Goal: Task Accomplishment & Management: Manage account settings

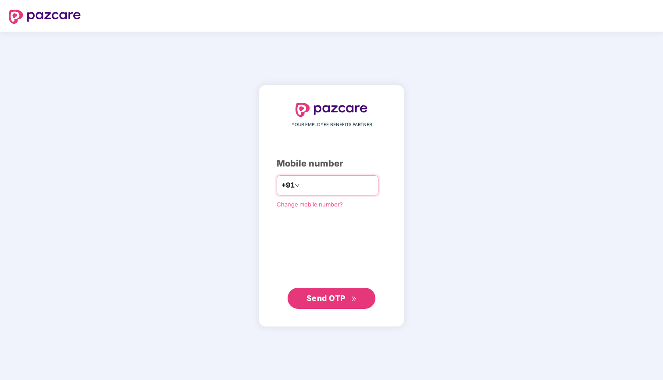
click at [302, 184] on input "number" at bounding box center [338, 185] width 72 height 14
type input "**********"
click at [332, 304] on button "Send OTP" at bounding box center [332, 297] width 88 height 21
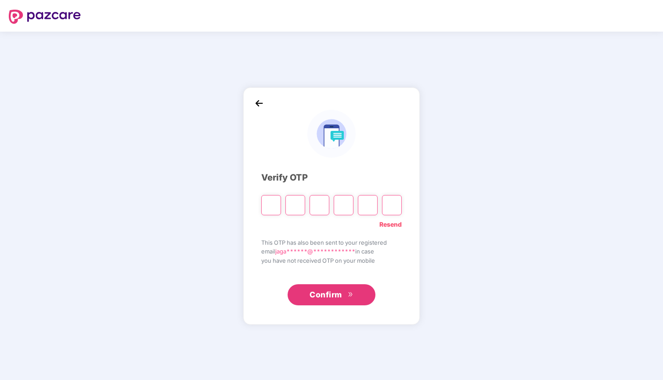
type input "*"
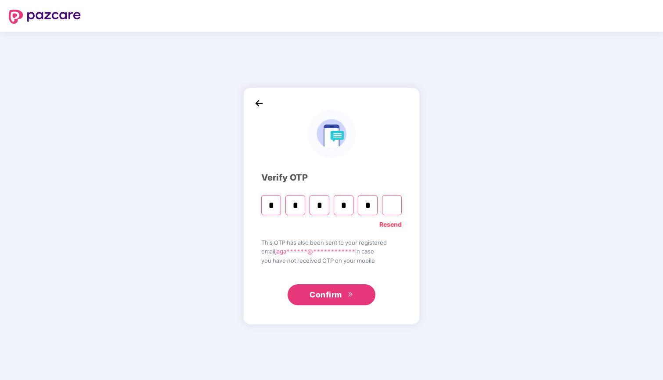
type input "*"
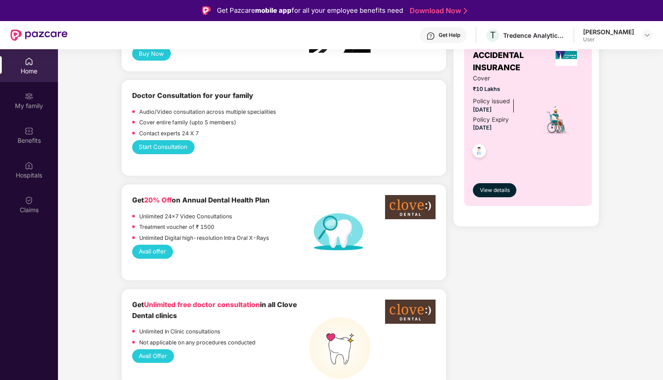
scroll to position [350, 0]
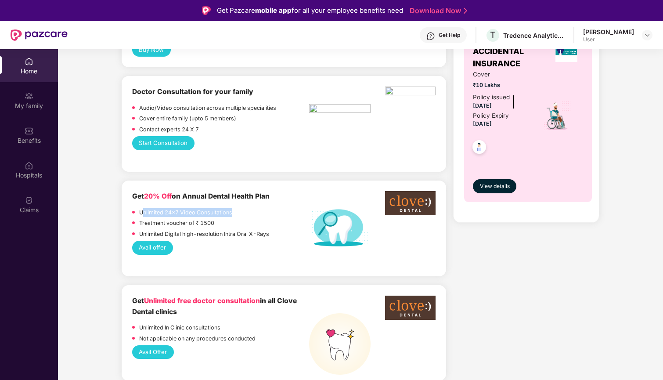
drag, startPoint x: 143, startPoint y: 199, endPoint x: 266, endPoint y: 203, distance: 123.5
click at [267, 208] on div "Unlimited 24x7 Video Consultations" at bounding box center [220, 213] width 177 height 11
click at [268, 241] on div "Avail offer" at bounding box center [284, 248] width 304 height 14
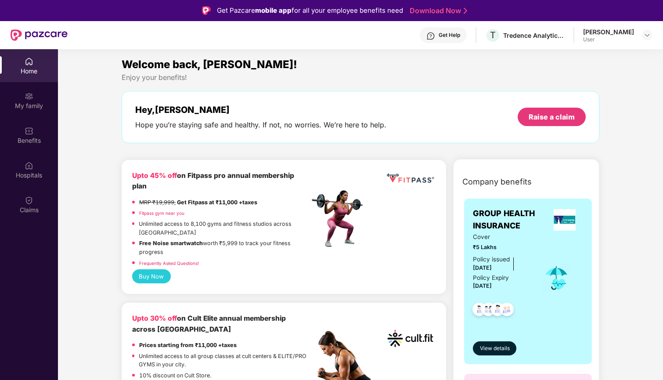
scroll to position [0, 0]
click at [33, 139] on div "Benefits" at bounding box center [29, 140] width 58 height 9
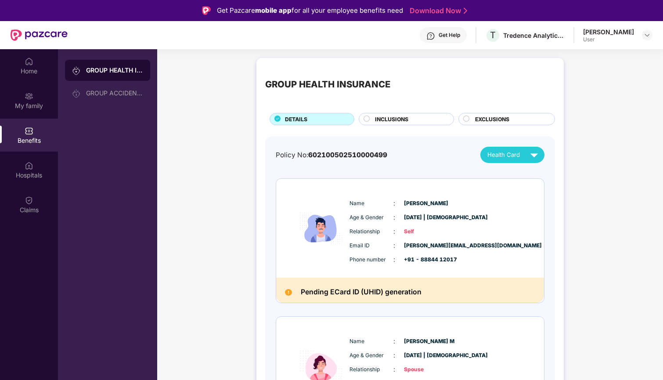
click at [405, 123] on div "INCLUSIONS" at bounding box center [410, 120] width 79 height 10
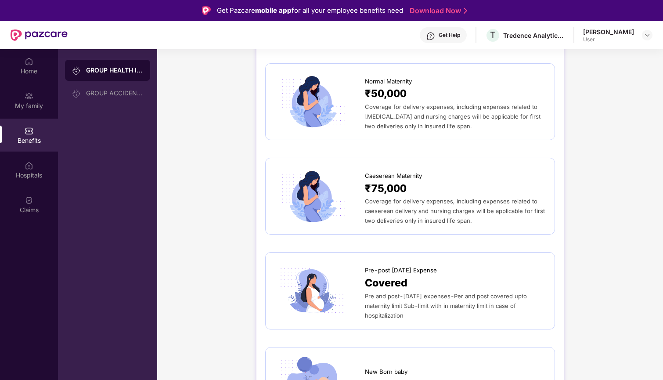
scroll to position [856, 0]
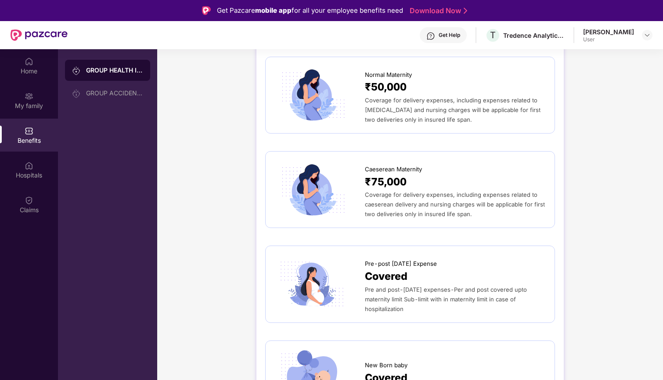
click at [400, 190] on div "Coverage for delivery expenses, including expenses related to caeserean deliver…" at bounding box center [455, 204] width 181 height 29
click at [385, 174] on span "₹75,000" at bounding box center [386, 182] width 42 height 16
click at [311, 173] on img at bounding box center [313, 189] width 76 height 53
click at [391, 165] on span "Caeserean Maternity" at bounding box center [393, 169] width 57 height 9
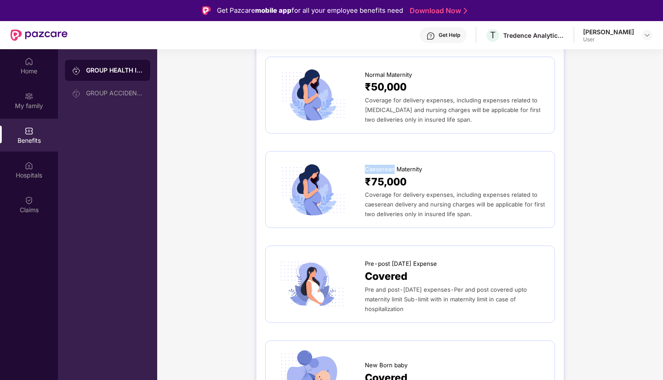
click at [391, 165] on span "Caeserean Maternity" at bounding box center [393, 169] width 57 height 9
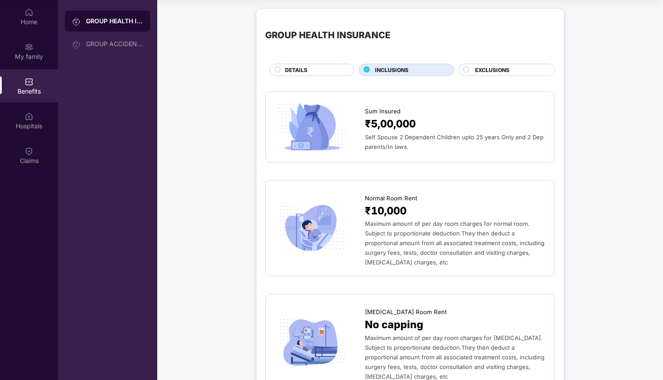
scroll to position [0, 0]
click at [503, 67] on span "EXCLUSIONS" at bounding box center [492, 70] width 34 height 8
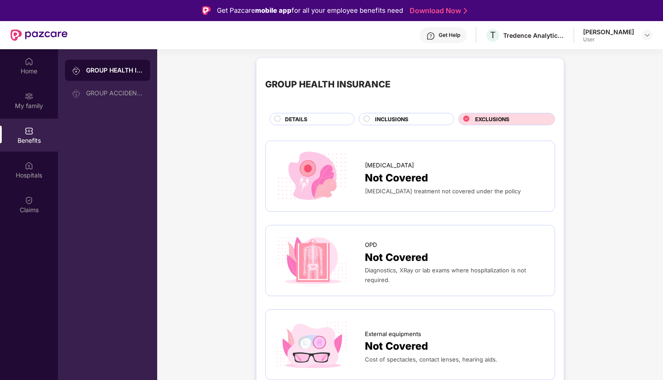
click at [415, 118] on div "INCLUSIONS" at bounding box center [410, 120] width 79 height 10
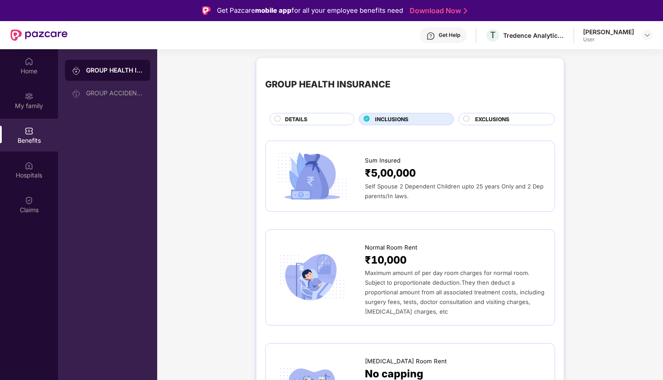
click at [462, 39] on div "Get Help" at bounding box center [443, 35] width 47 height 16
click at [30, 203] on img at bounding box center [29, 200] width 9 height 9
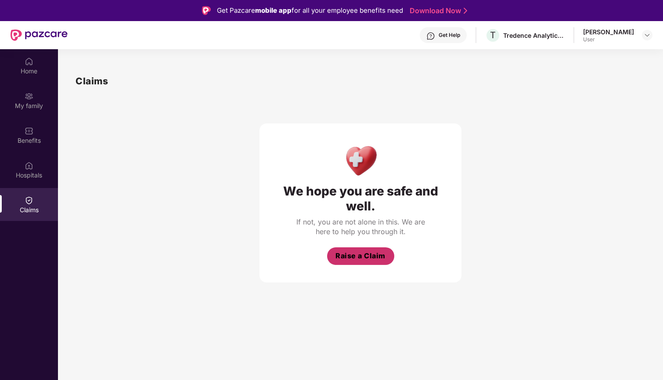
click at [367, 257] on span "Raise a Claim" at bounding box center [361, 255] width 50 height 11
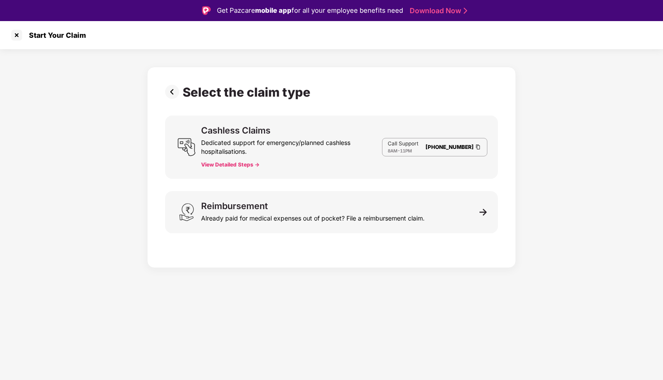
click at [239, 165] on button "View Detailed Steps ->" at bounding box center [230, 164] width 58 height 7
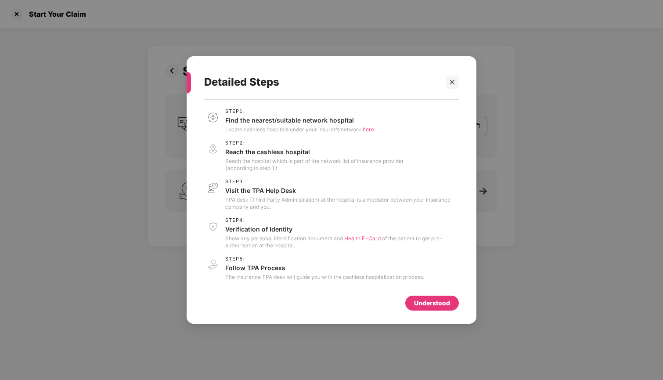
scroll to position [21, 0]
click at [434, 307] on div "Understood" at bounding box center [432, 303] width 36 height 10
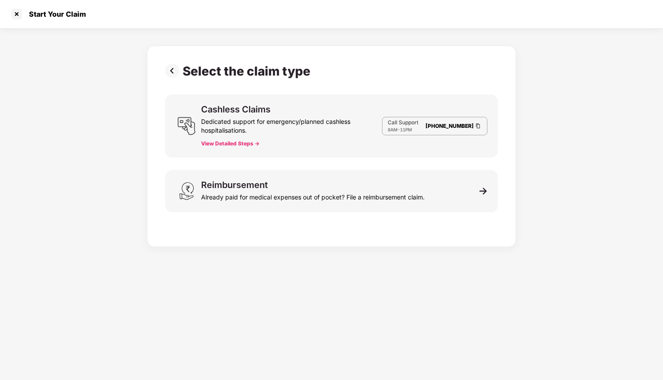
click at [173, 73] on img at bounding box center [174, 71] width 18 height 14
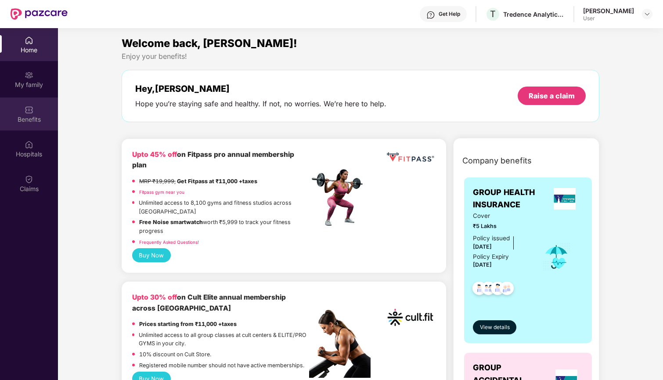
click at [24, 111] on div "Benefits" at bounding box center [29, 114] width 58 height 33
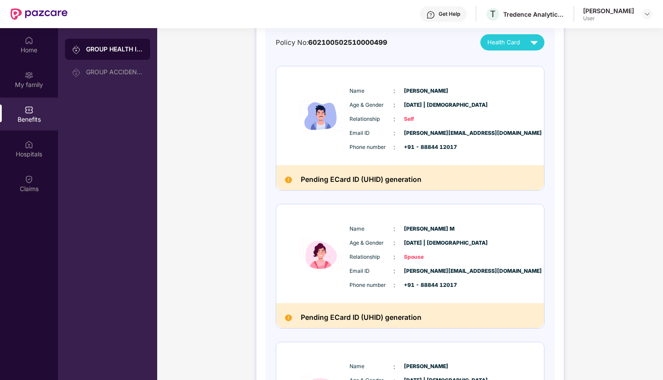
scroll to position [101, 0]
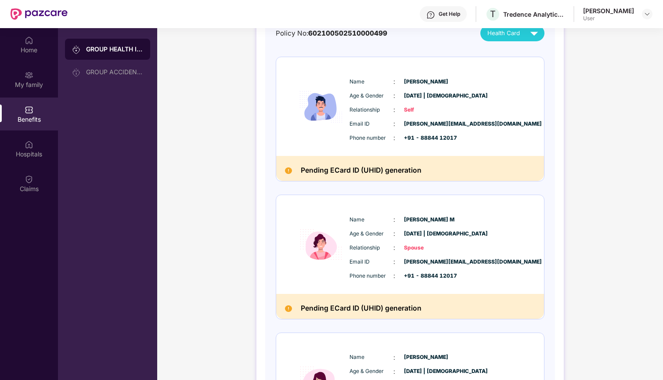
click at [414, 118] on div "Name : [PERSON_NAME] Age & Gender : [DATE] | [DEMOGRAPHIC_DATA] Relationship : …" at bounding box center [436, 109] width 179 height 75
click at [364, 171] on h2 "Pending ECard ID (UHID) generation" at bounding box center [361, 171] width 121 height 12
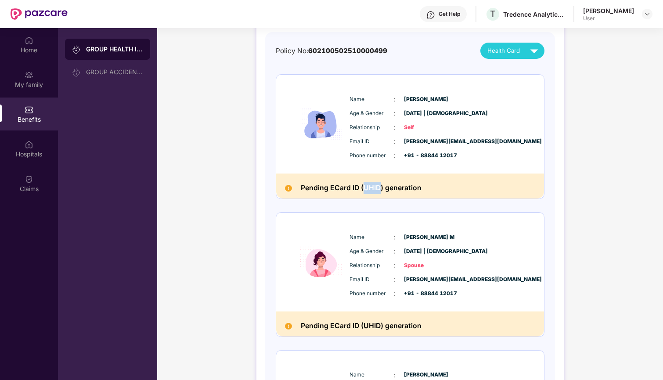
scroll to position [72, 0]
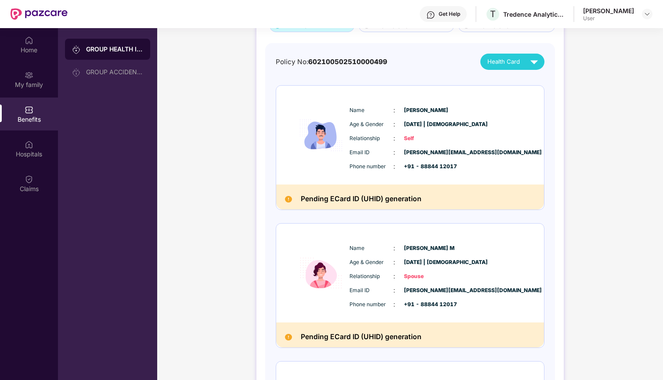
click at [448, 104] on div "Name : [PERSON_NAME] Age & Gender : [DATE] | [DEMOGRAPHIC_DATA] Relationship : …" at bounding box center [436, 138] width 179 height 75
click at [528, 57] on img at bounding box center [534, 61] width 15 height 15
click at [543, 101] on img at bounding box center [546, 101] width 7 height 7
